Goal: Task Accomplishment & Management: Manage account settings

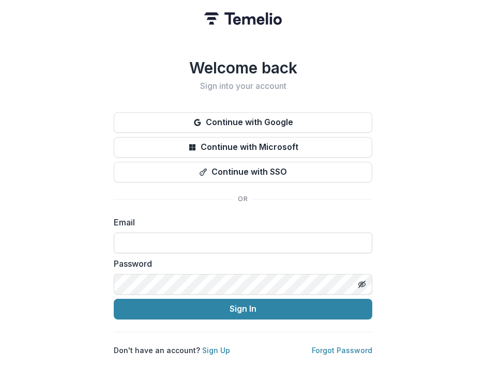
click at [181, 234] on input at bounding box center [243, 242] width 258 height 21
type input "**********"
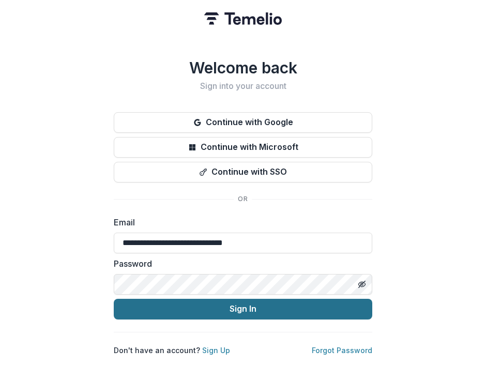
click at [188, 307] on button "Sign In" at bounding box center [243, 309] width 258 height 21
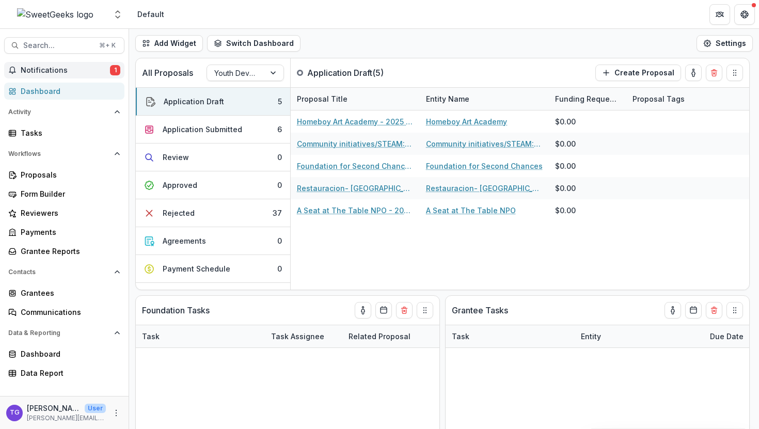
click at [57, 66] on span "Notifications" at bounding box center [65, 70] width 89 height 9
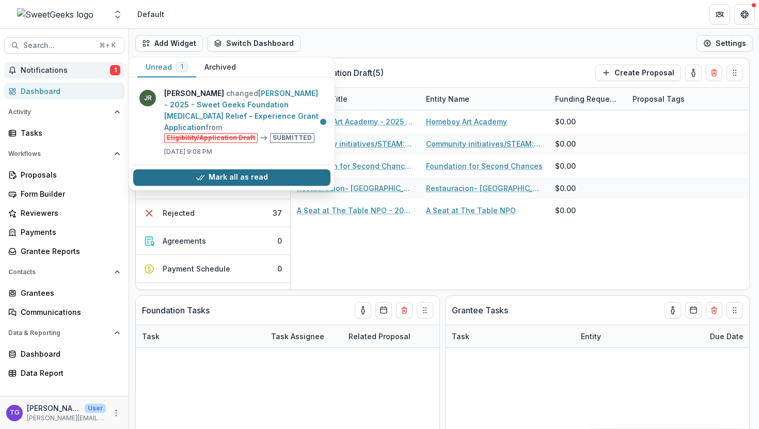
click at [219, 176] on button "Mark all as read" at bounding box center [231, 177] width 197 height 17
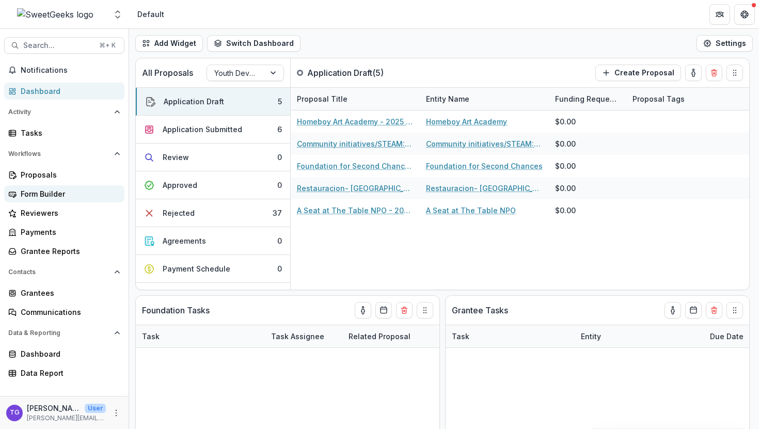
click at [59, 192] on div "Form Builder" at bounding box center [69, 194] width 96 height 11
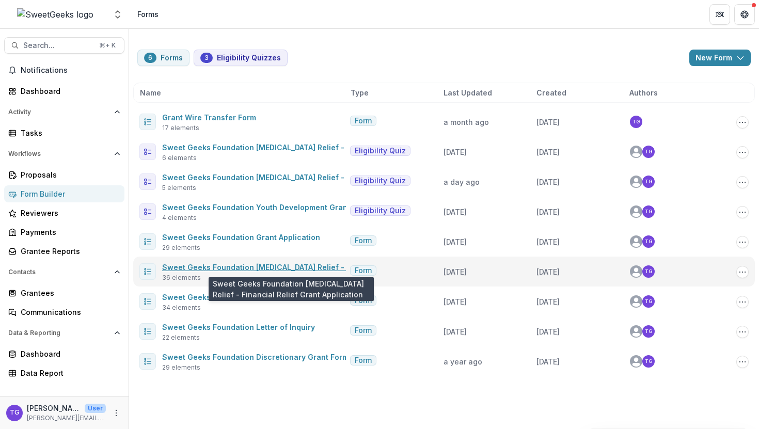
click at [251, 268] on link "Sweet Geeks Foundation [MEDICAL_DATA] Relief - Financial Relief Grant Applicati…" at bounding box center [315, 267] width 307 height 9
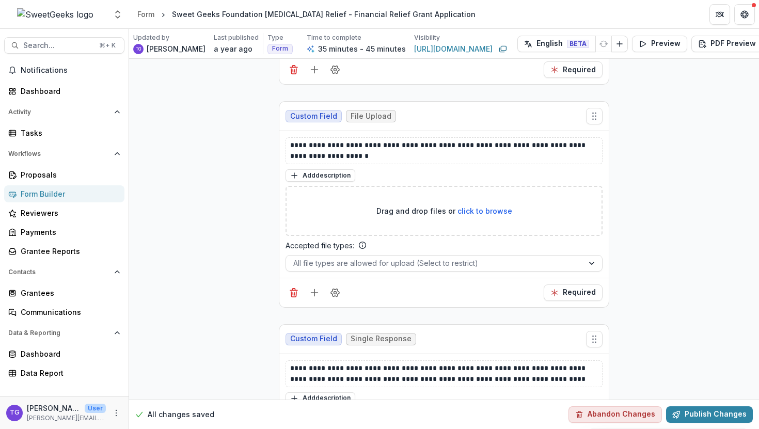
scroll to position [5771, 0]
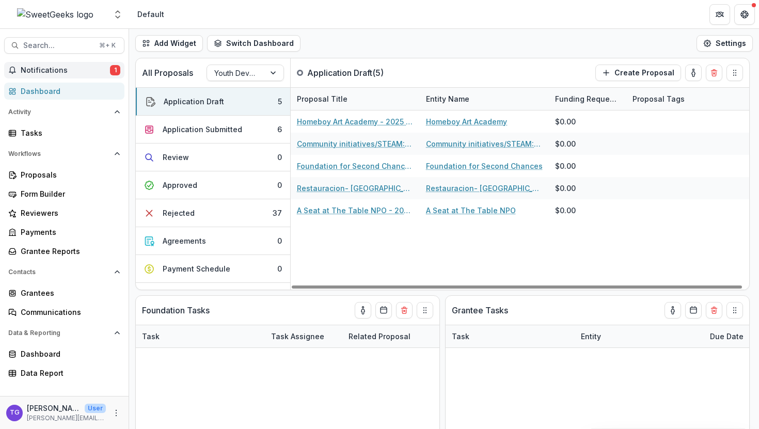
click at [99, 73] on span "Notifications" at bounding box center [65, 70] width 89 height 9
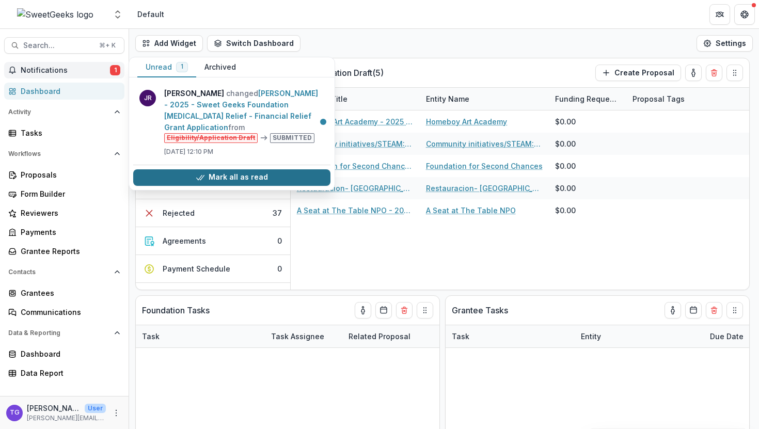
click at [187, 173] on button "Mark all as read" at bounding box center [231, 177] width 197 height 17
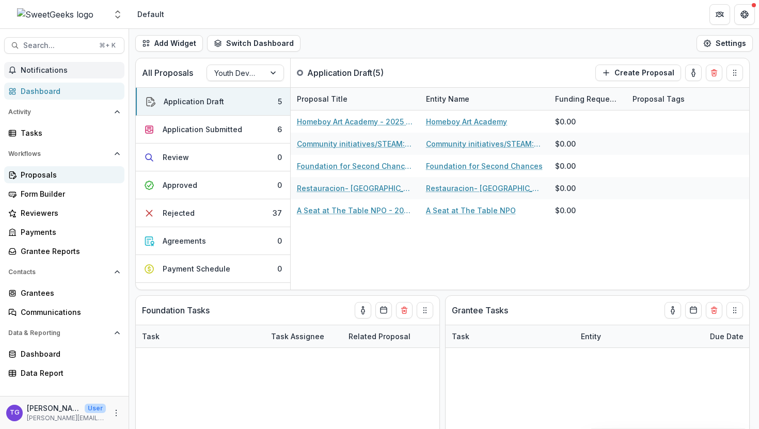
click at [60, 176] on div "Proposals" at bounding box center [69, 174] width 96 height 11
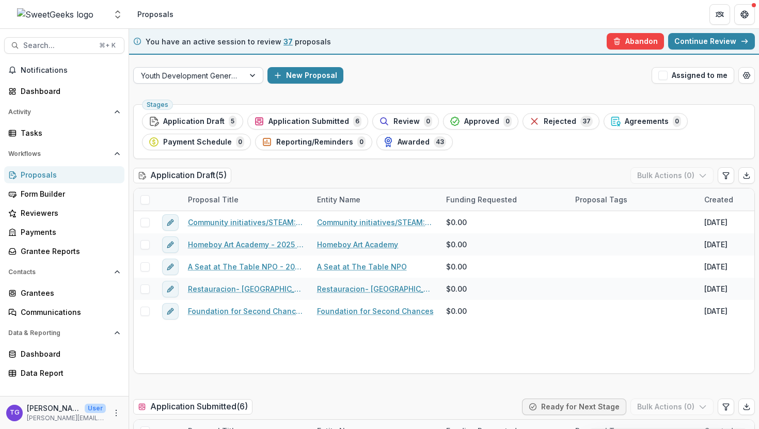
click at [251, 76] on div at bounding box center [253, 75] width 19 height 15
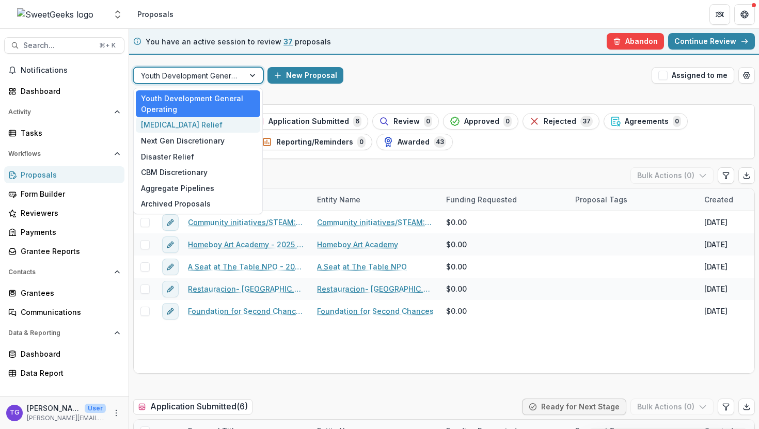
click at [218, 127] on div "Cancer Relief" at bounding box center [198, 125] width 125 height 16
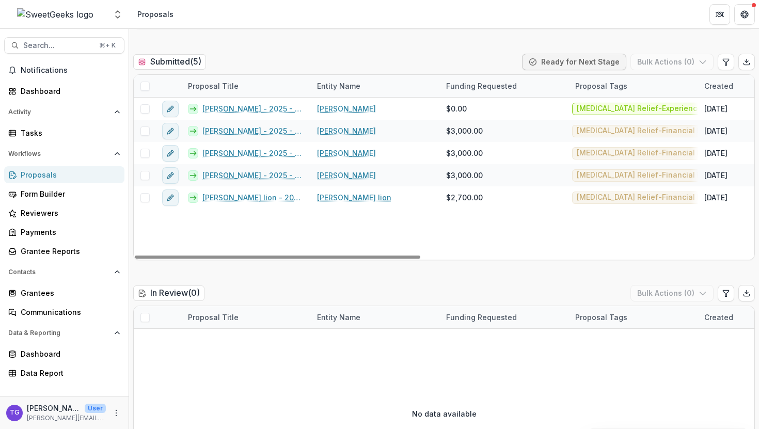
scroll to position [336, 0]
